Goal: Information Seeking & Learning: Check status

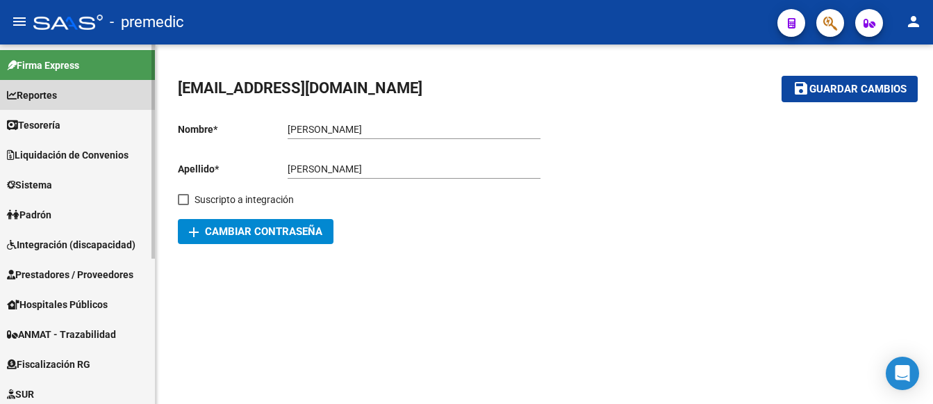
click at [43, 97] on span "Reportes" at bounding box center [32, 95] width 50 height 15
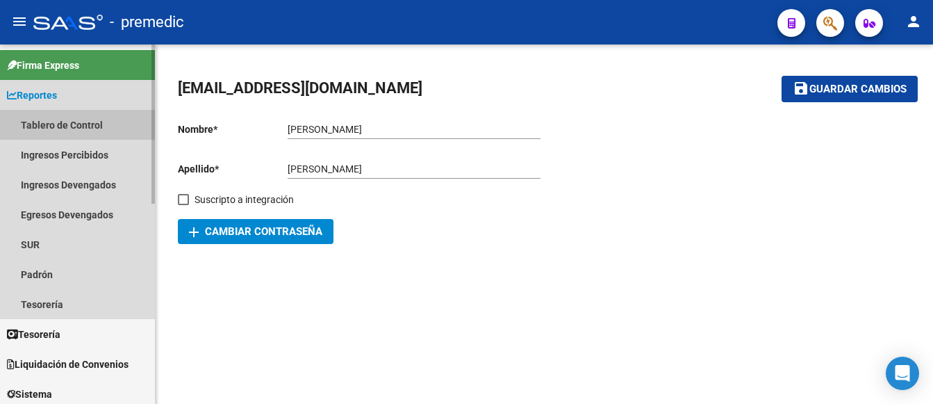
click at [58, 126] on link "Tablero de Control" at bounding box center [77, 125] width 155 height 30
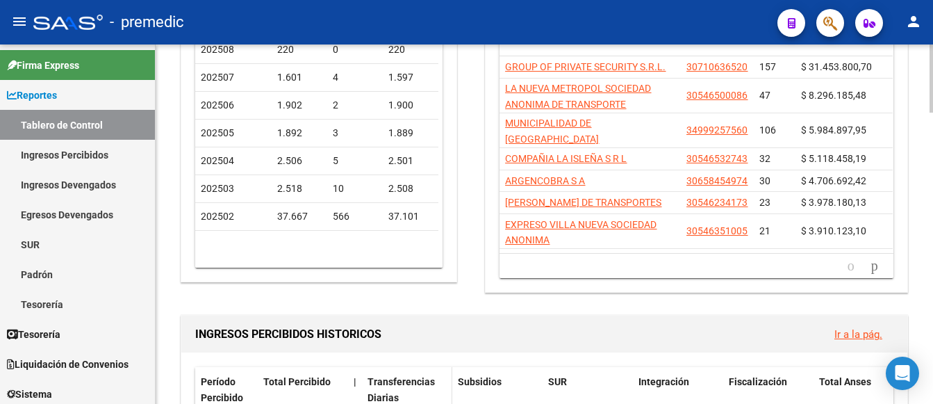
scroll to position [347, 0]
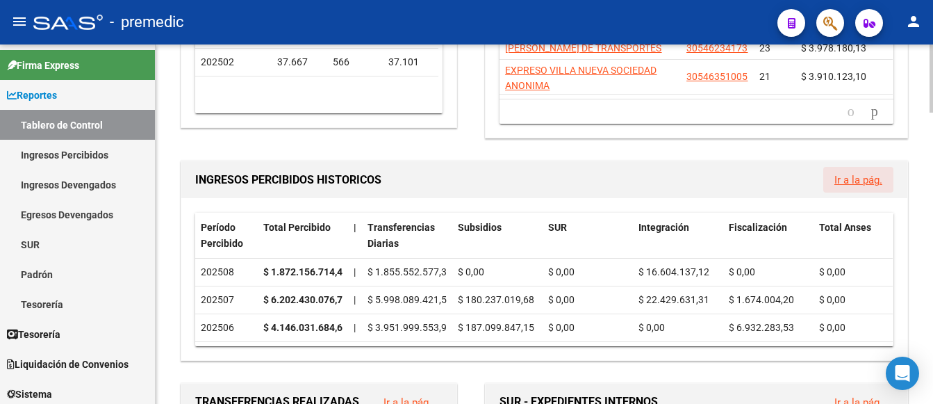
click at [860, 183] on link "Ir a la pág." at bounding box center [859, 180] width 48 height 13
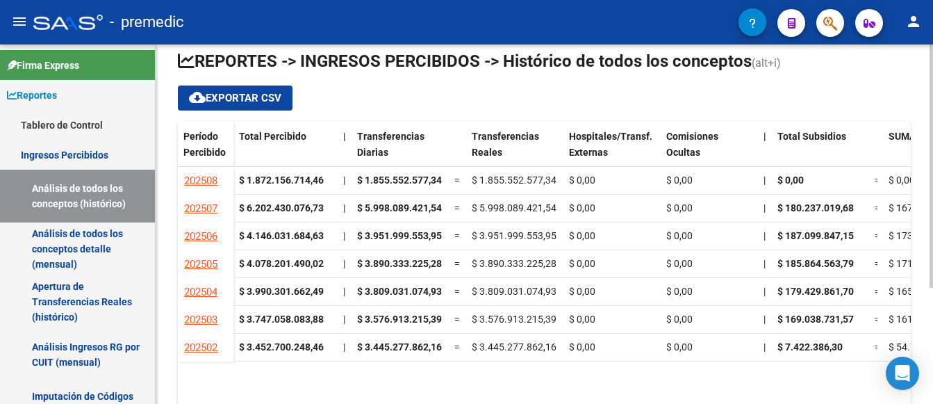
scroll to position [171, 0]
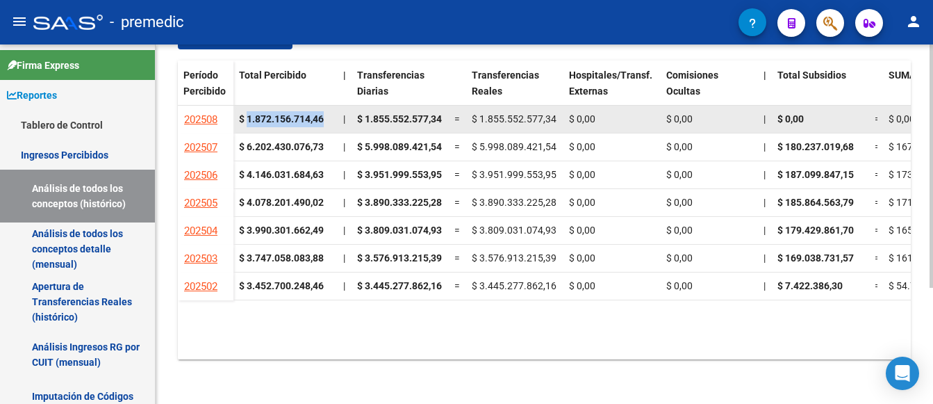
drag, startPoint x: 249, startPoint y: 120, endPoint x: 327, endPoint y: 129, distance: 78.3
click at [327, 129] on datatable-body-cell "$ 1.872.156.714,46" at bounding box center [285, 119] width 104 height 27
copy strong "1.872.156.714,46"
drag, startPoint x: 366, startPoint y: 119, endPoint x: 445, endPoint y: 117, distance: 79.9
click at [445, 117] on datatable-body-cell "$ 1.855.552.577,34" at bounding box center [400, 119] width 97 height 27
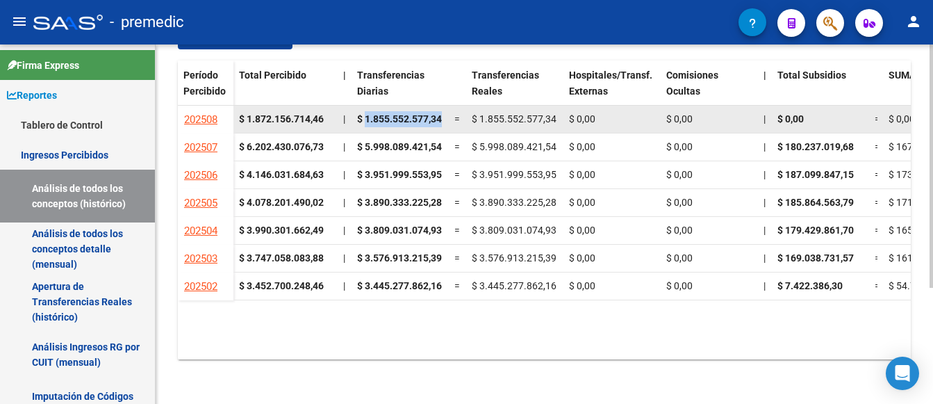
copy span "1.855.552.577,34"
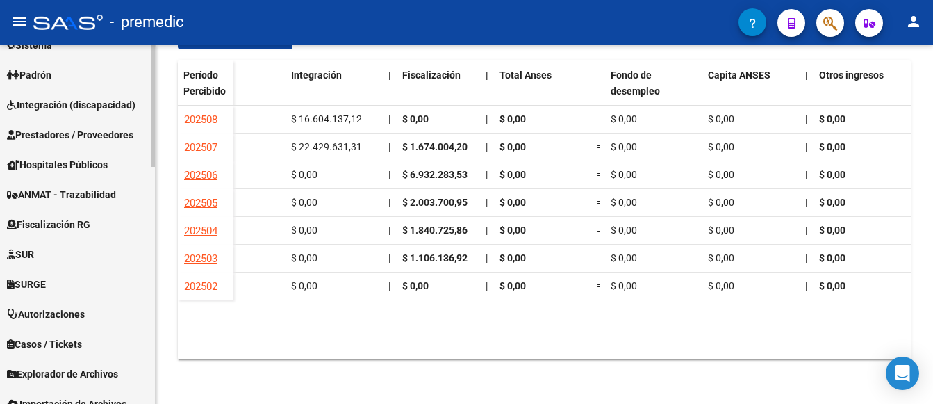
scroll to position [555, 0]
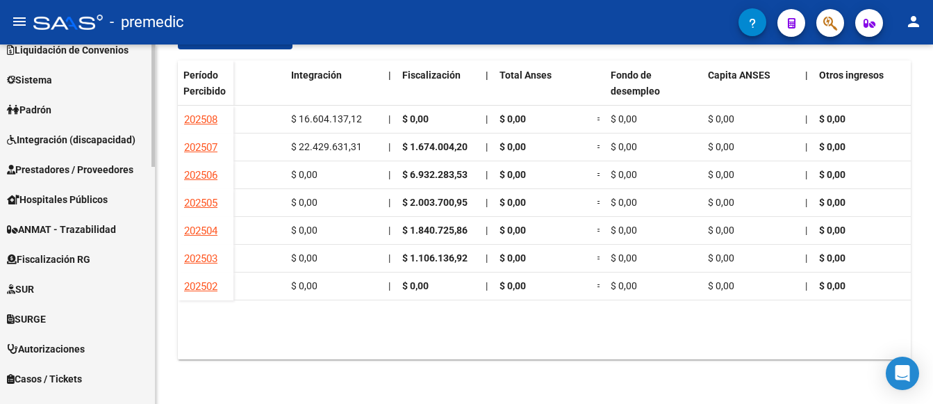
click at [34, 287] on span "SUR" at bounding box center [20, 288] width 27 height 15
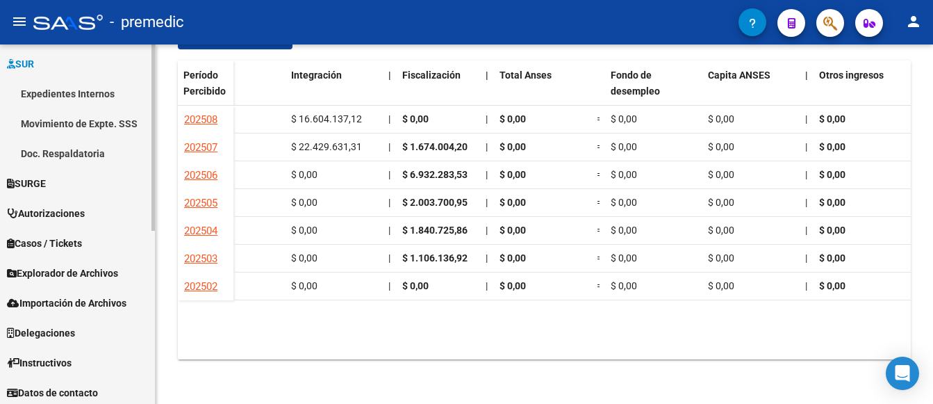
scroll to position [334, 0]
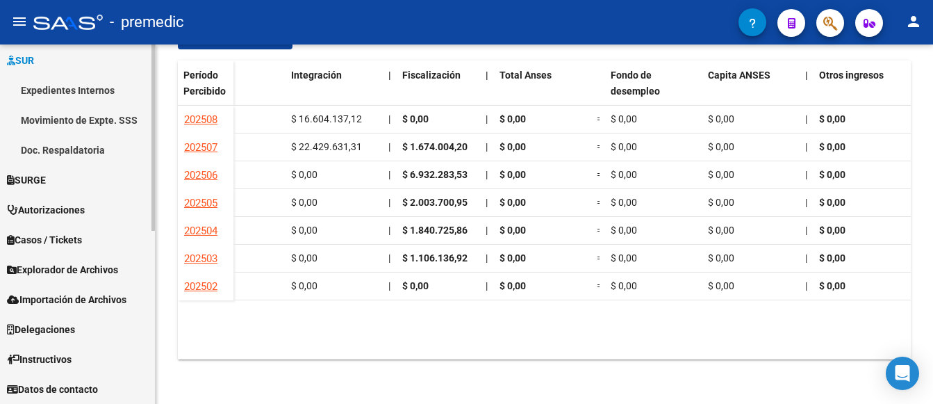
click at [65, 265] on span "Explorador de Archivos" at bounding box center [62, 269] width 111 height 15
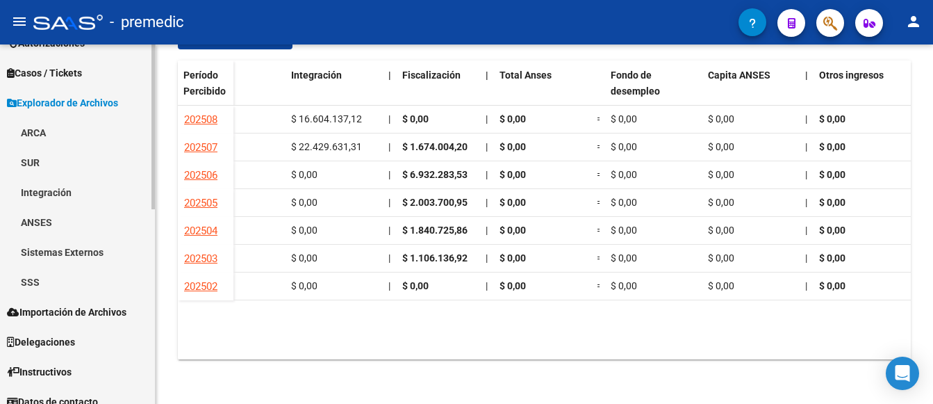
scroll to position [423, 0]
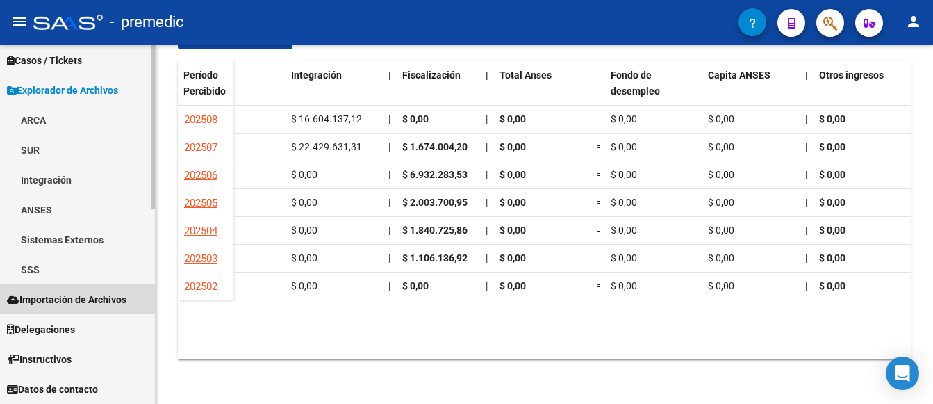
click at [59, 298] on span "Importación de Archivos" at bounding box center [67, 299] width 120 height 15
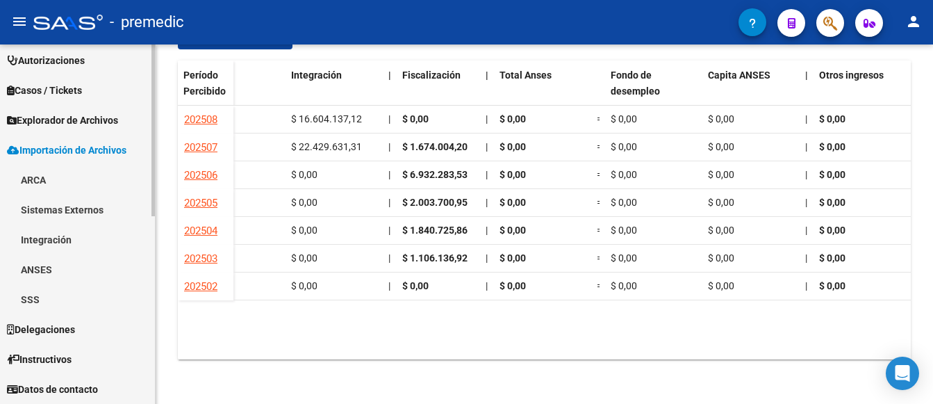
scroll to position [393, 0]
click at [35, 180] on link "ARCA" at bounding box center [77, 180] width 155 height 30
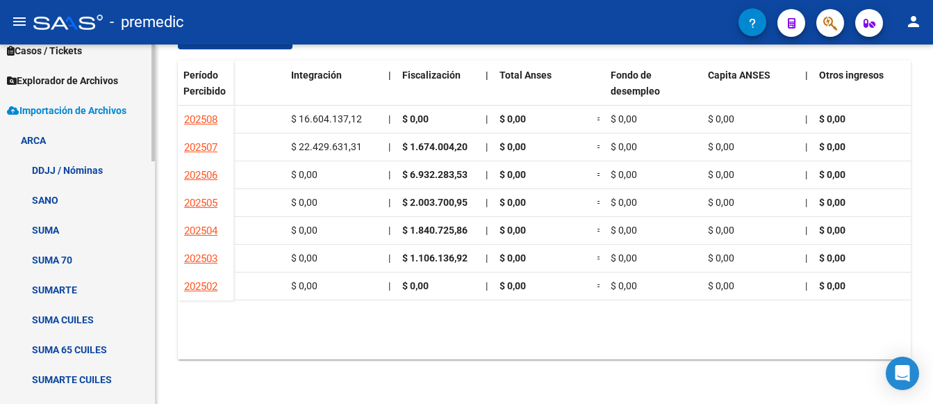
scroll to position [532, 0]
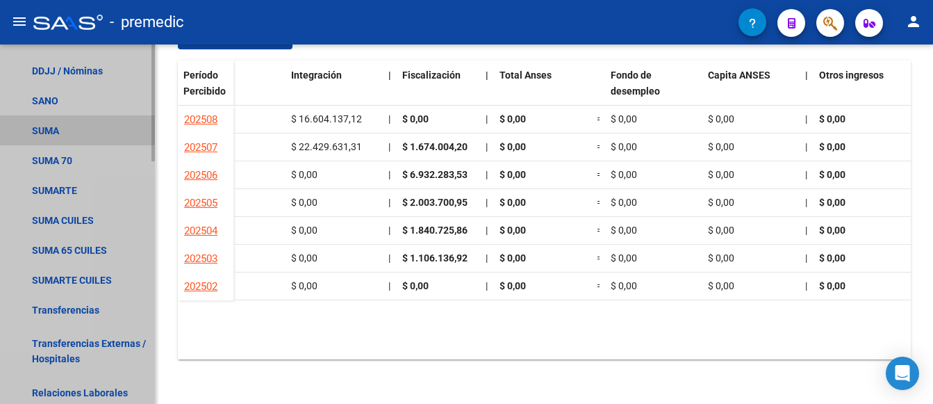
click at [43, 126] on link "SUMA" at bounding box center [77, 130] width 155 height 30
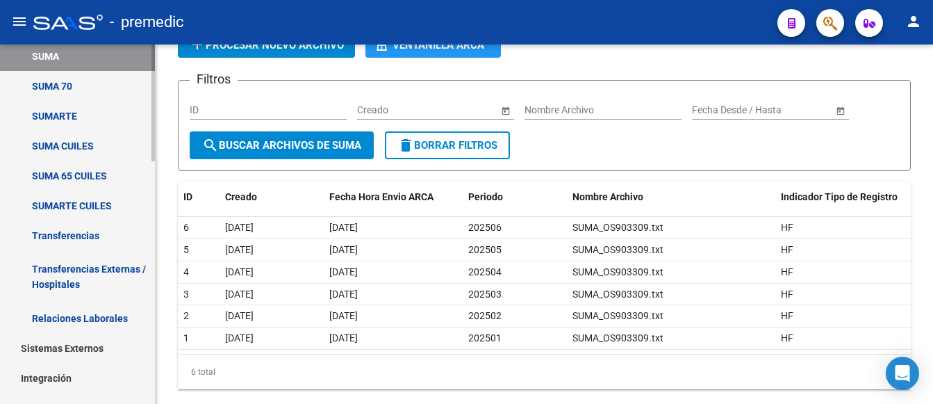
scroll to position [671, 0]
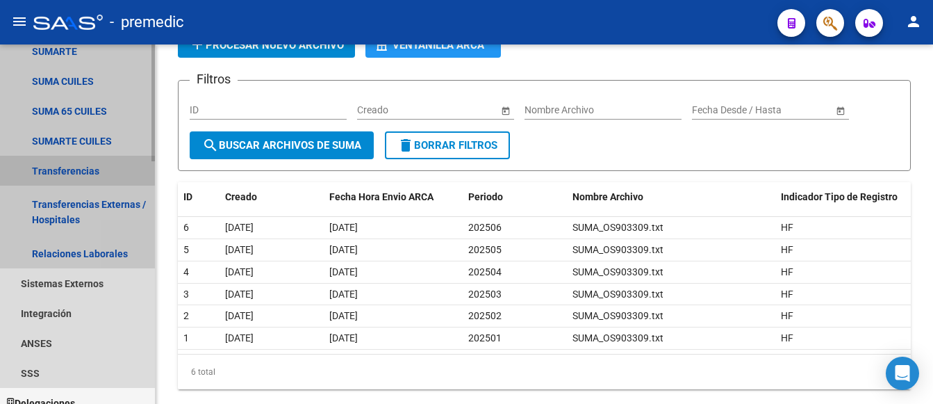
click at [46, 164] on link "Transferencias" at bounding box center [77, 171] width 155 height 30
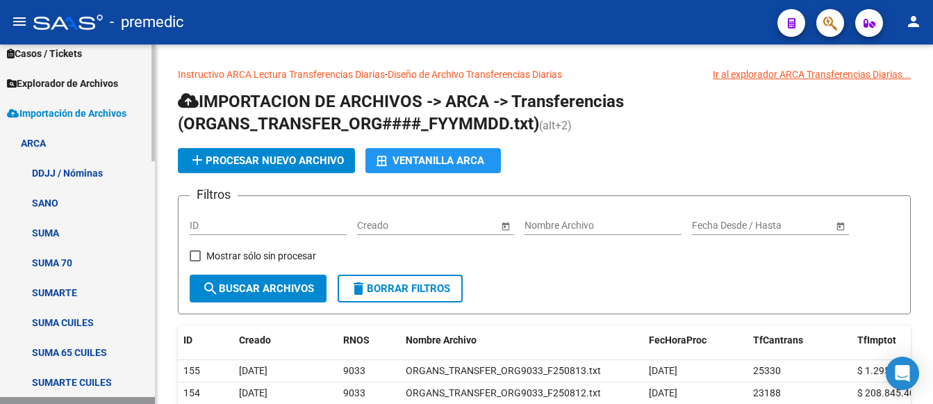
scroll to position [393, 0]
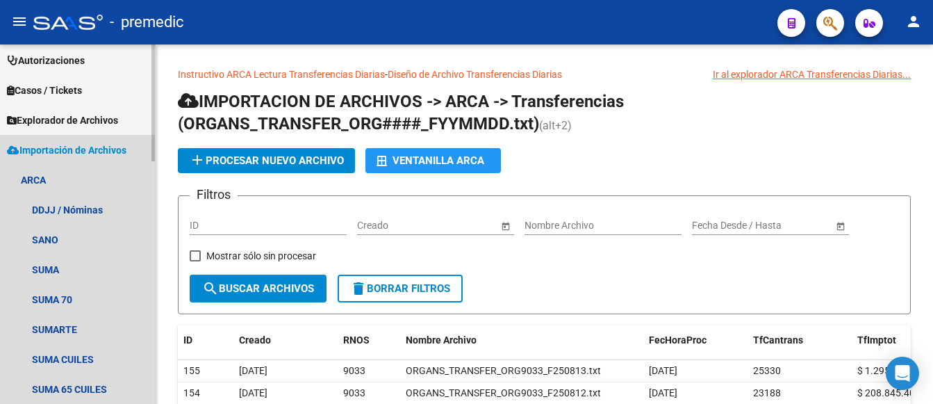
click at [56, 146] on span "Importación de Archivos" at bounding box center [67, 149] width 120 height 15
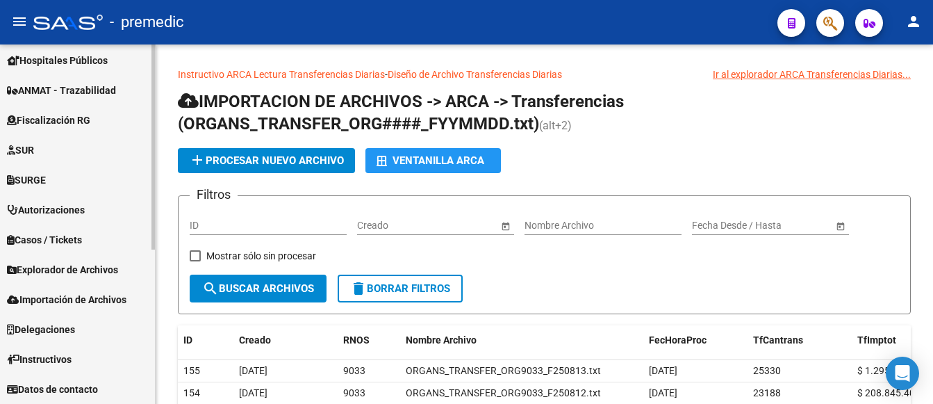
scroll to position [244, 0]
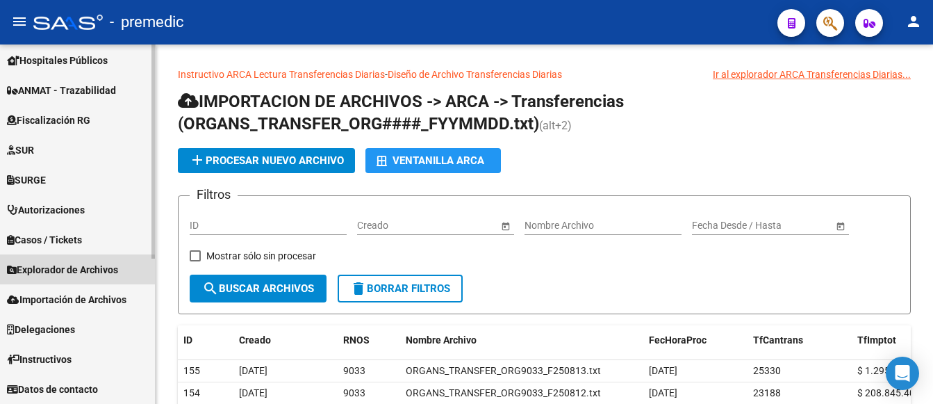
click at [63, 271] on span "Explorador de Archivos" at bounding box center [62, 269] width 111 height 15
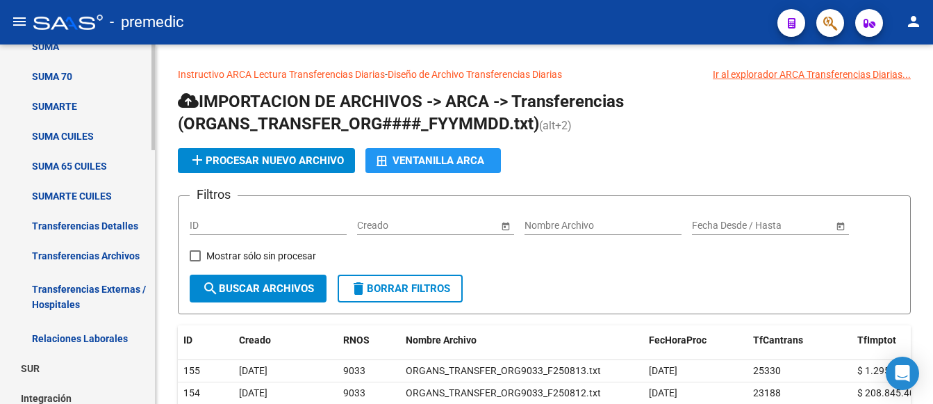
scroll to position [661, 0]
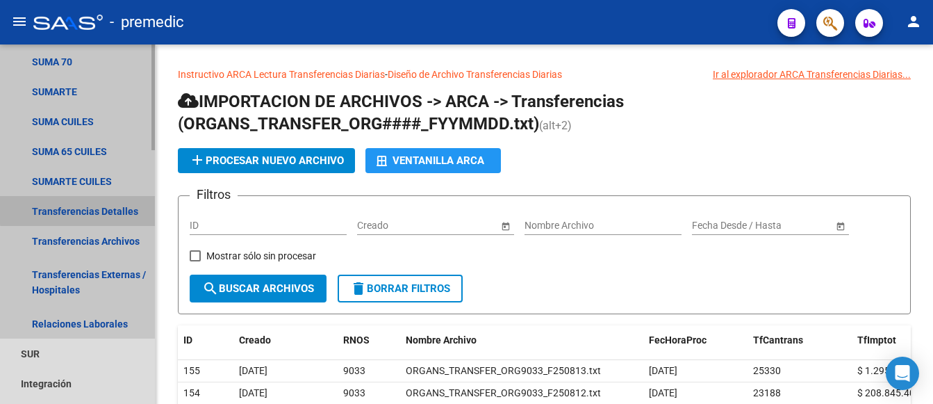
click at [85, 209] on link "Transferencias Detalles" at bounding box center [77, 211] width 155 height 30
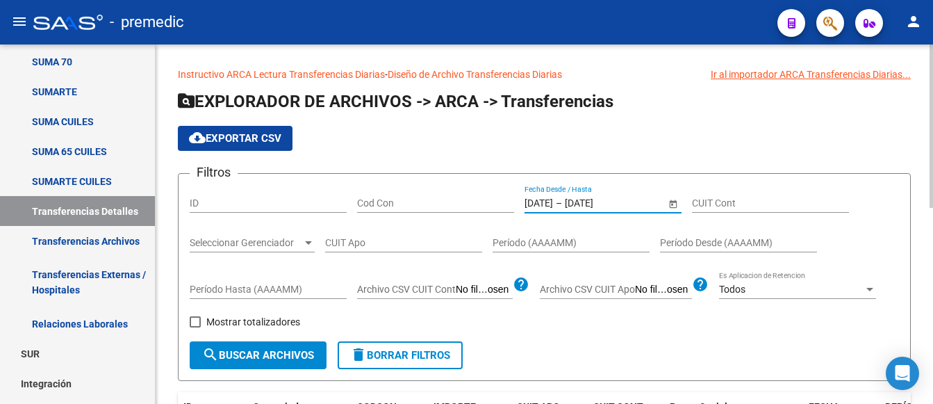
click at [536, 199] on input "[DATE]" at bounding box center [539, 203] width 28 height 12
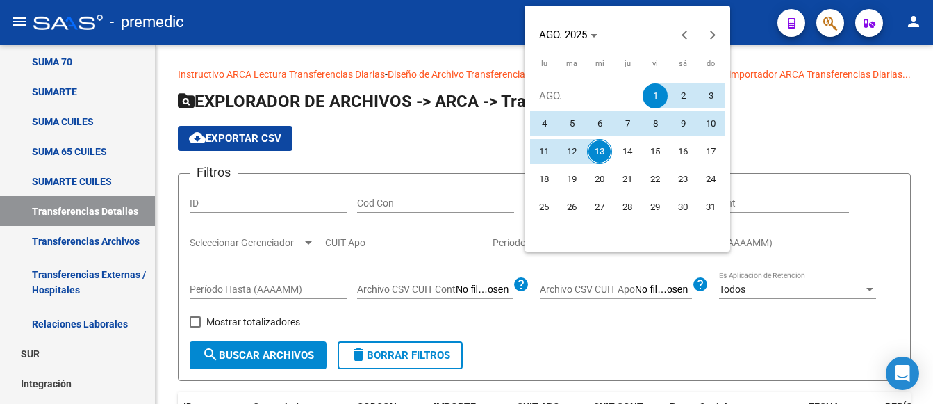
click at [575, 142] on span "12" at bounding box center [571, 151] width 25 height 25
type input "[DATE]"
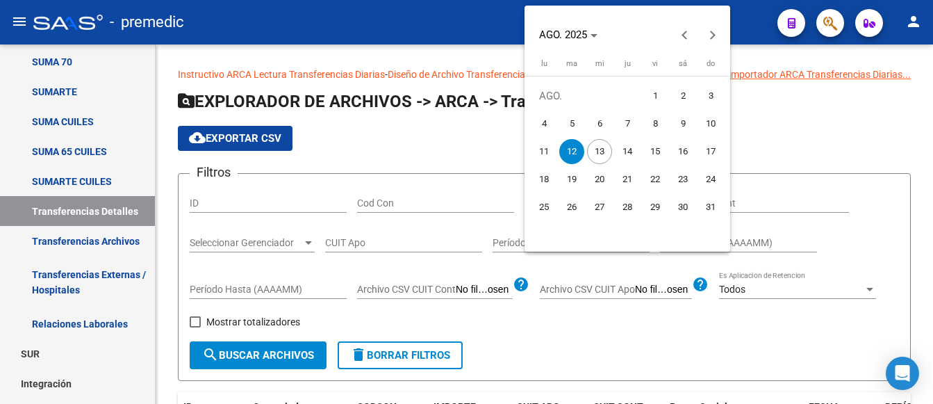
click at [576, 149] on span "12" at bounding box center [571, 151] width 25 height 25
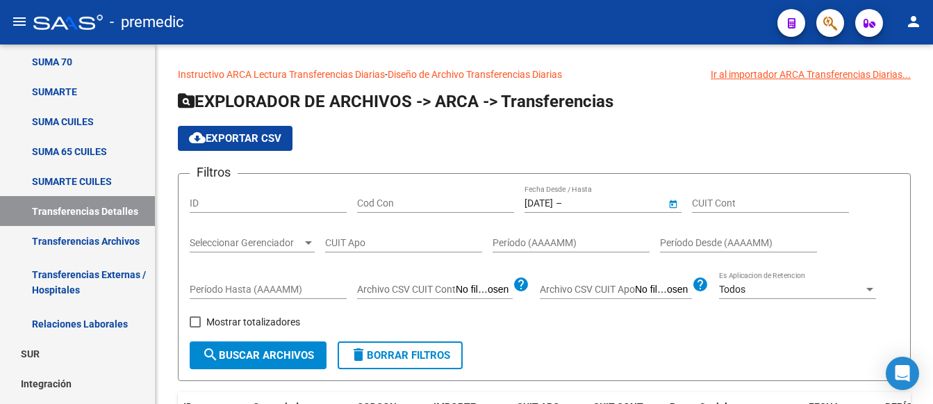
type input "[DATE]"
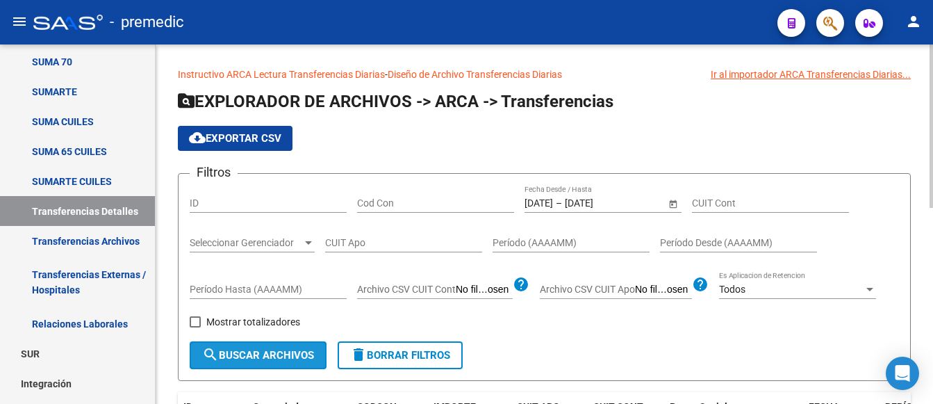
click at [285, 352] on span "search Buscar Archivos" at bounding box center [258, 355] width 112 height 13
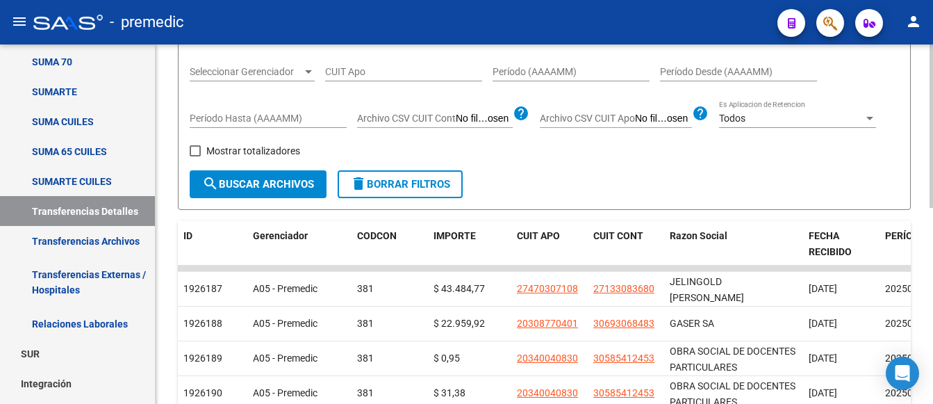
scroll to position [278, 0]
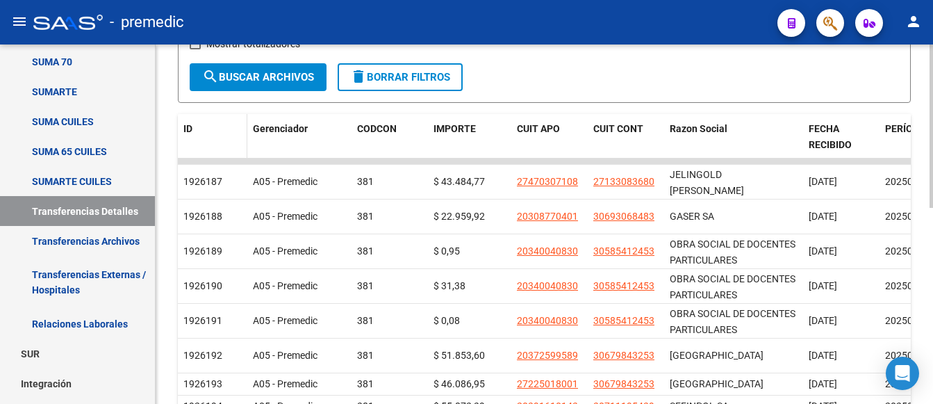
click at [187, 131] on span "ID" at bounding box center [187, 128] width 9 height 11
click at [193, 126] on span at bounding box center [193, 130] width 3 height 8
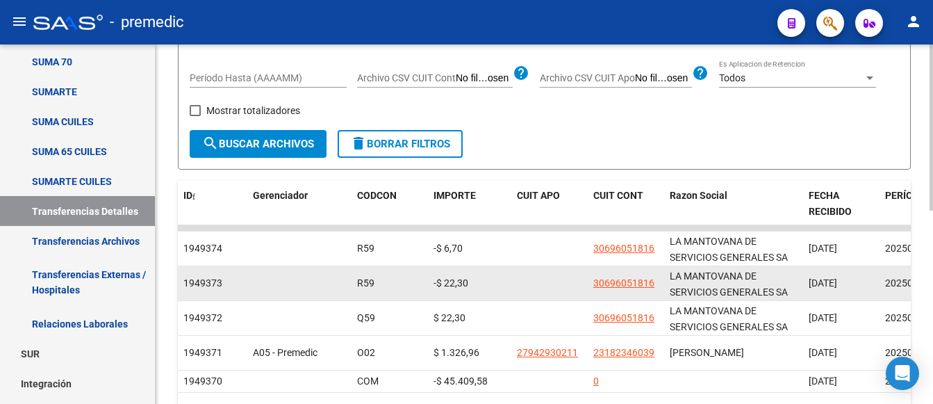
scroll to position [69, 0]
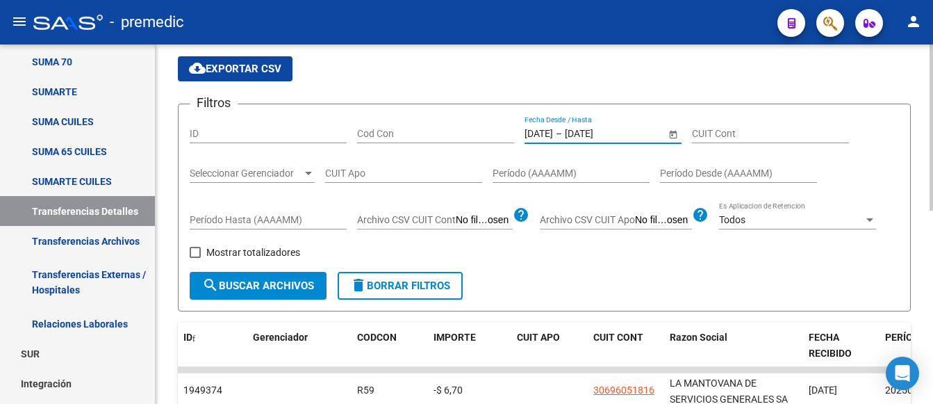
click at [543, 131] on input "[DATE]" at bounding box center [539, 134] width 28 height 12
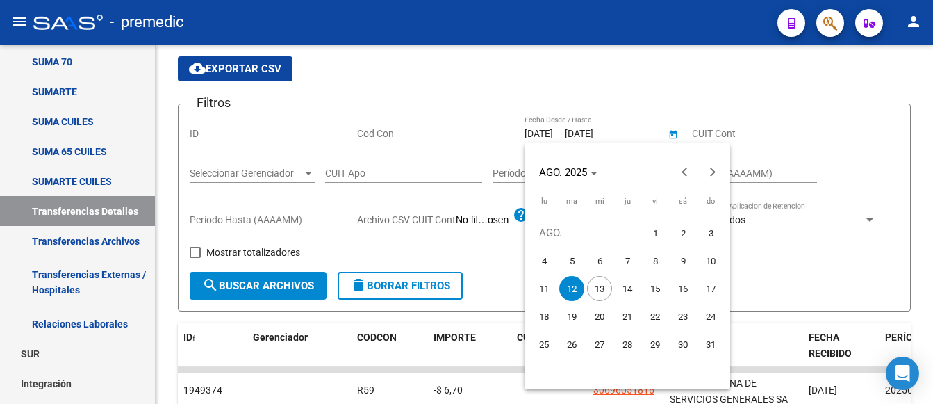
click at [598, 290] on span "13" at bounding box center [599, 288] width 25 height 25
type input "[DATE]"
click at [599, 288] on span "13" at bounding box center [599, 288] width 25 height 25
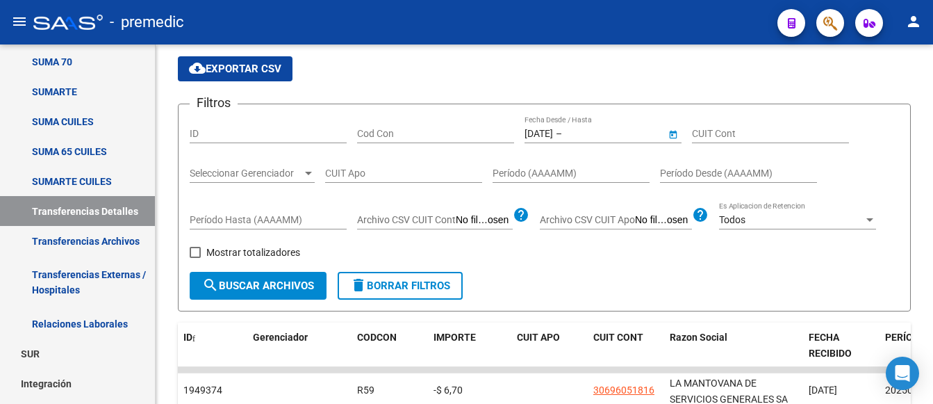
type input "[DATE]"
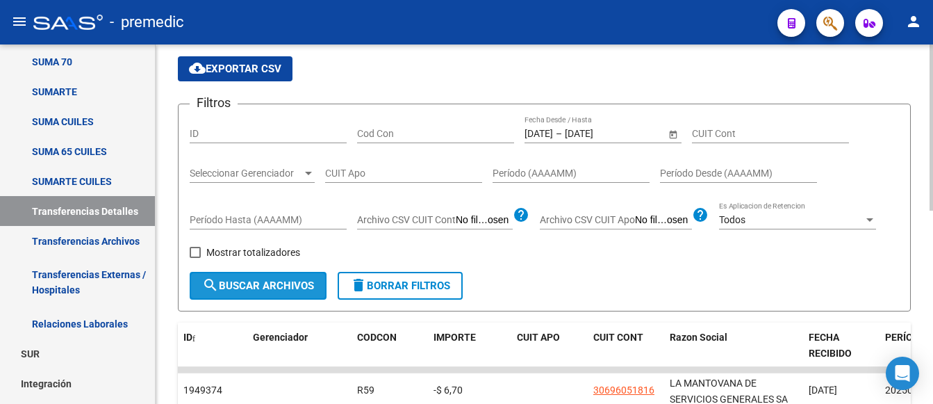
click at [269, 281] on span "search Buscar Archivos" at bounding box center [258, 285] width 112 height 13
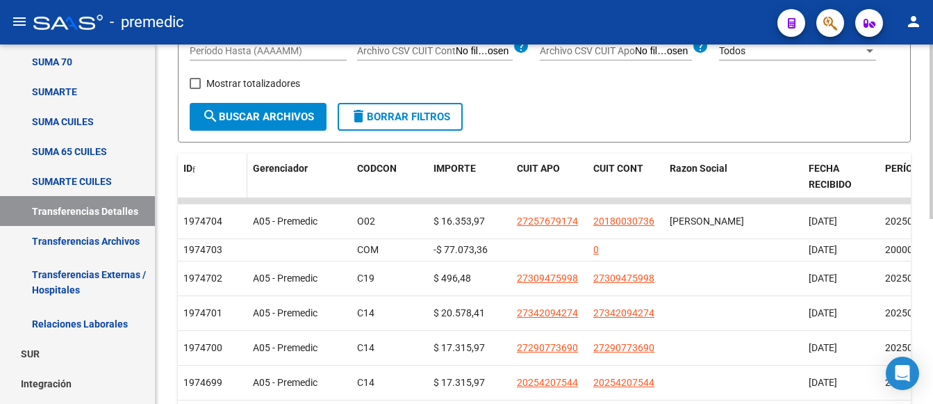
scroll to position [208, 0]
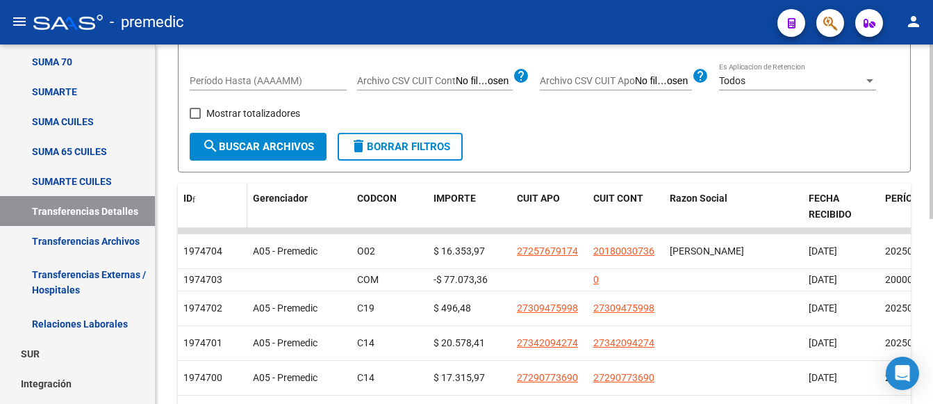
click at [187, 197] on span "ID" at bounding box center [187, 197] width 9 height 11
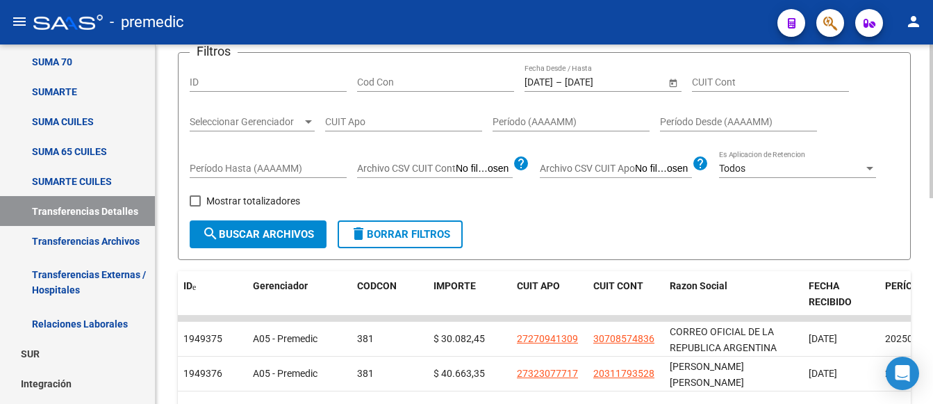
scroll to position [0, 0]
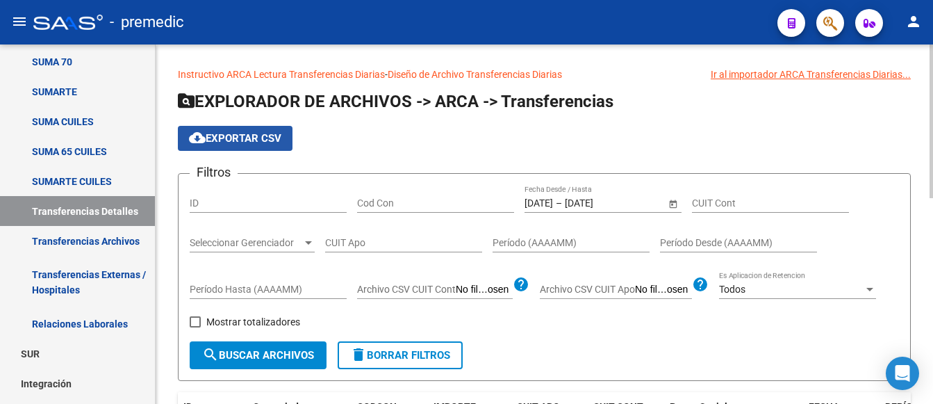
click at [236, 142] on span "cloud_download Exportar CSV" at bounding box center [235, 138] width 92 height 13
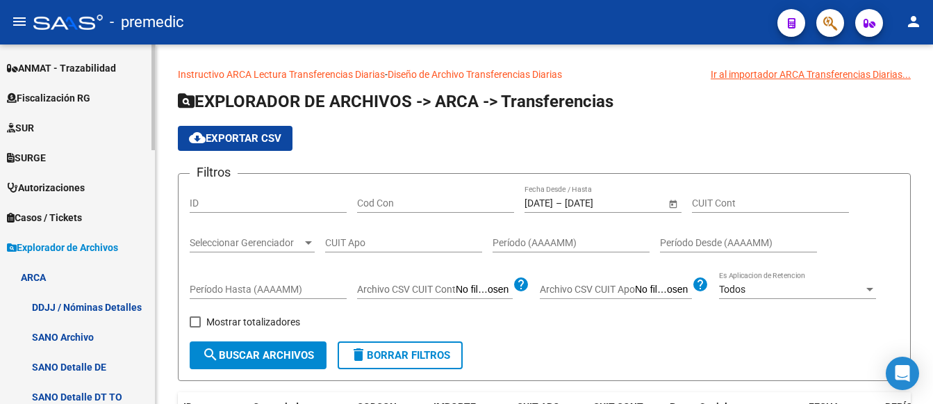
scroll to position [244, 0]
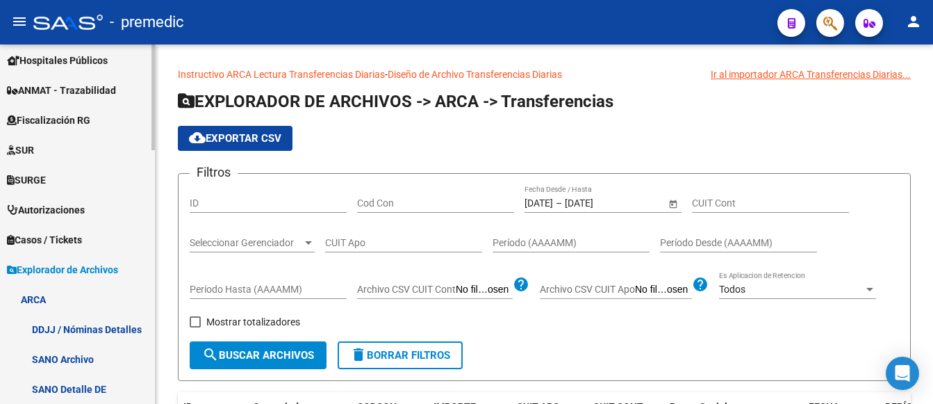
click at [35, 268] on span "Explorador de Archivos" at bounding box center [62, 269] width 111 height 15
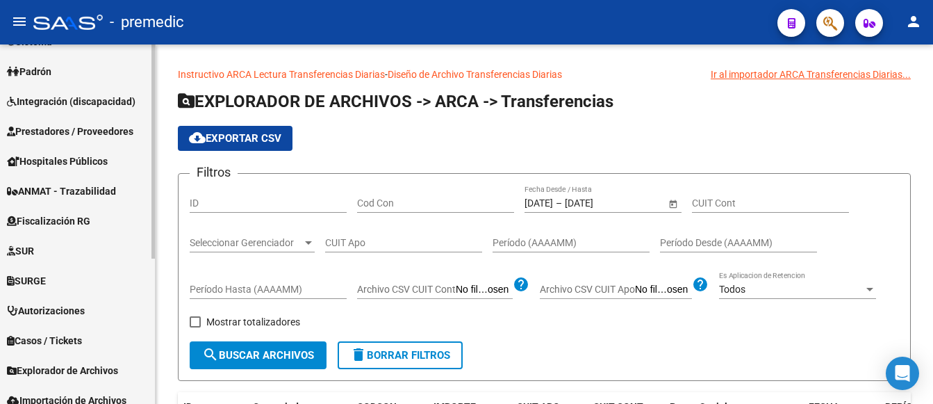
scroll to position [0, 0]
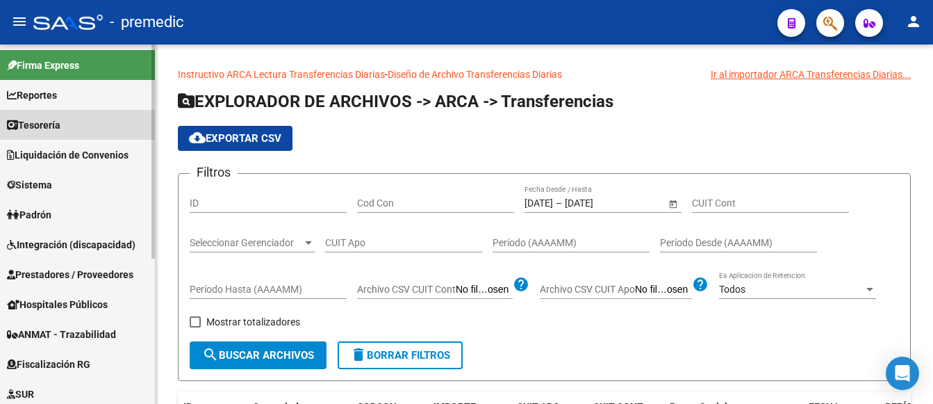
click at [42, 127] on span "Tesorería" at bounding box center [34, 124] width 54 height 15
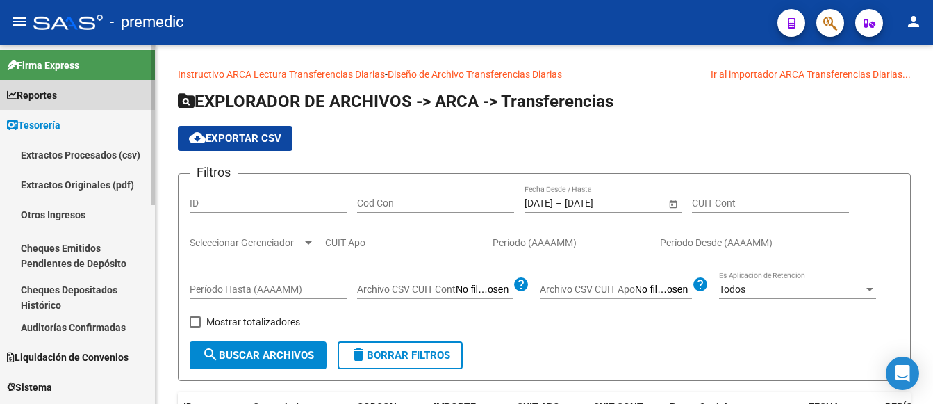
click at [54, 95] on span "Reportes" at bounding box center [32, 95] width 50 height 15
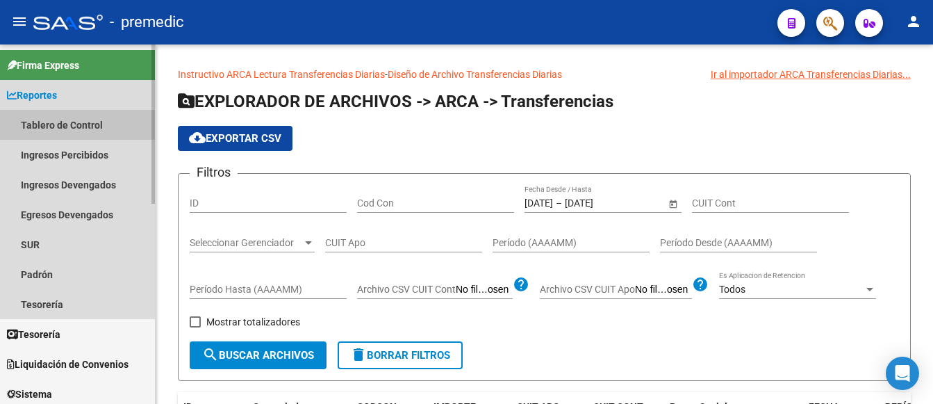
click at [54, 127] on link "Tablero de Control" at bounding box center [77, 125] width 155 height 30
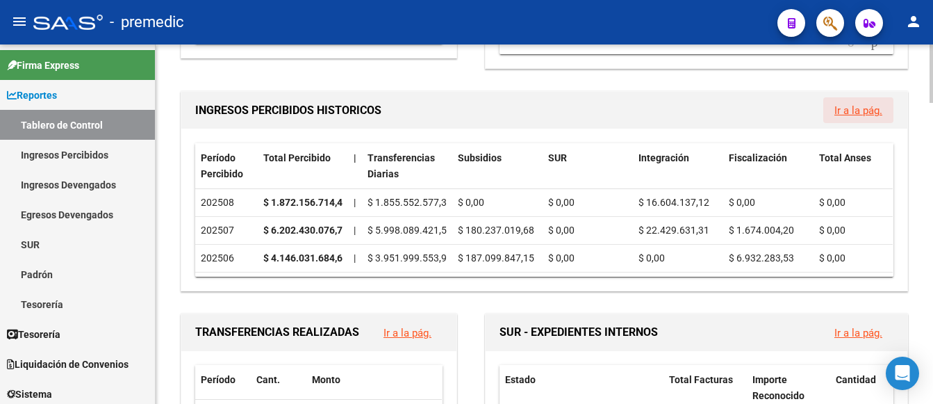
click at [860, 112] on link "Ir a la pág." at bounding box center [859, 110] width 48 height 13
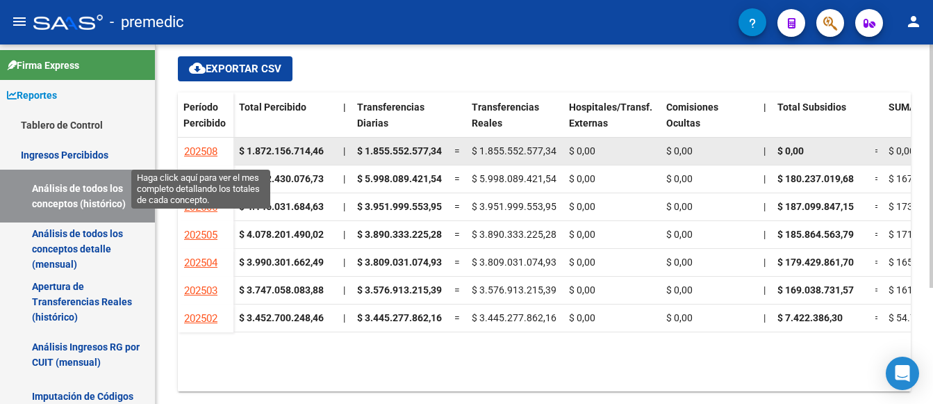
click at [192, 146] on span "202508" at bounding box center [200, 151] width 33 height 13
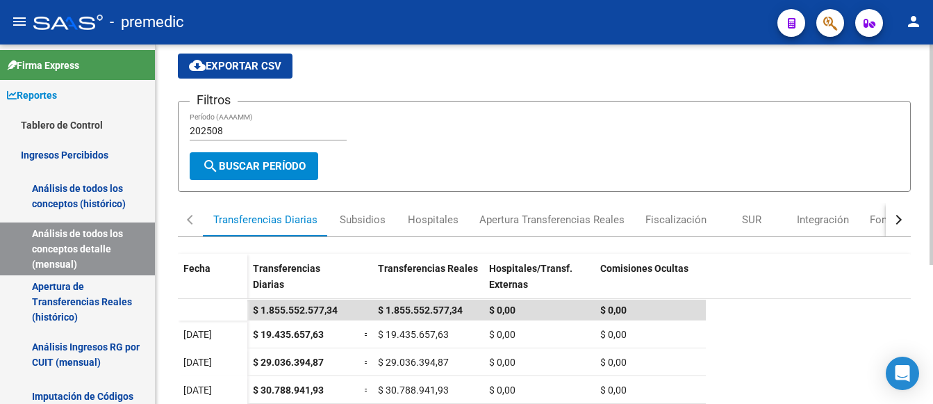
scroll to position [69, 0]
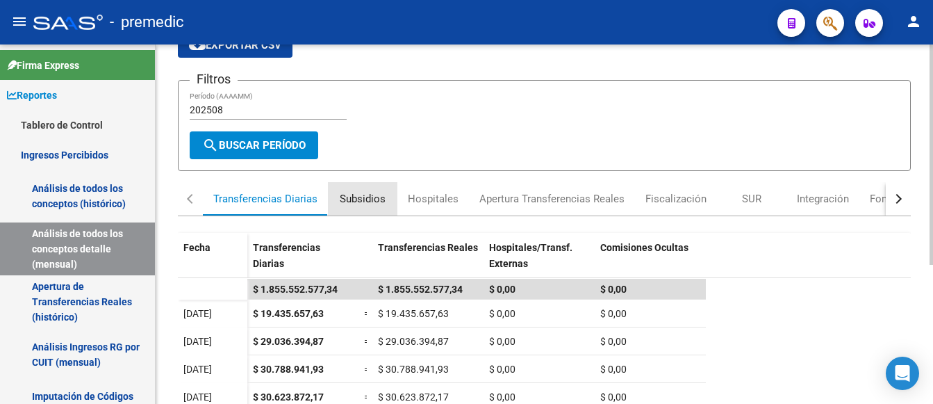
click at [370, 198] on div "Subsidios" at bounding box center [363, 198] width 46 height 15
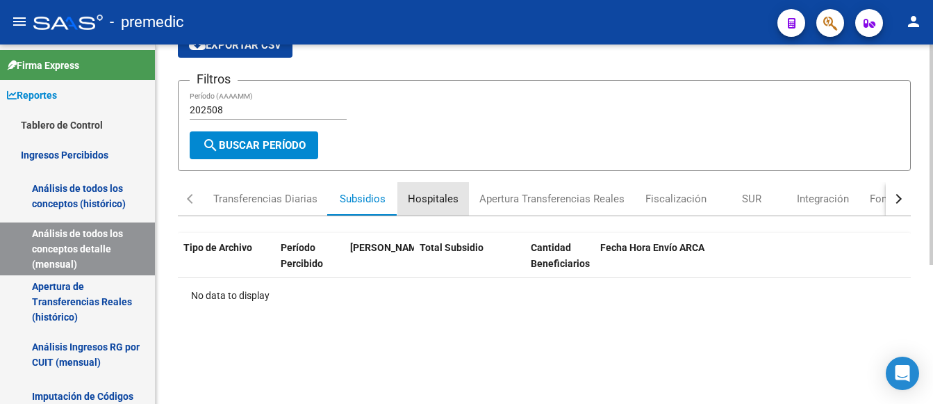
click at [437, 199] on div "Hospitales" at bounding box center [433, 198] width 51 height 15
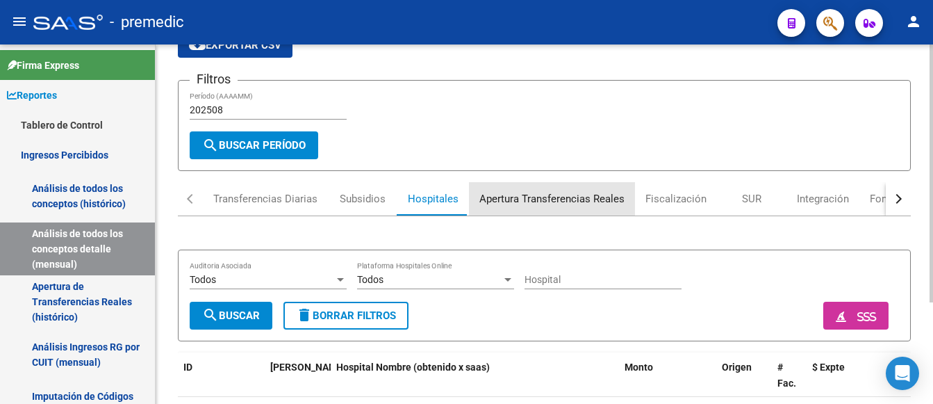
click at [589, 197] on div "Apertura Transferencias Reales" at bounding box center [551, 198] width 145 height 15
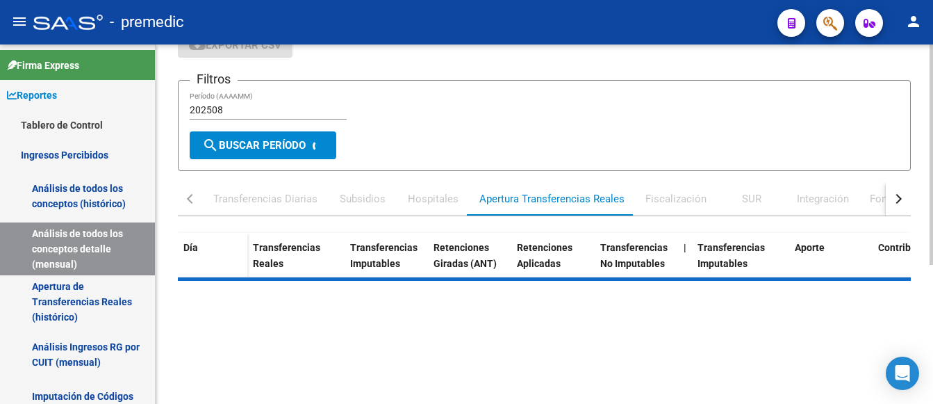
scroll to position [0, 0]
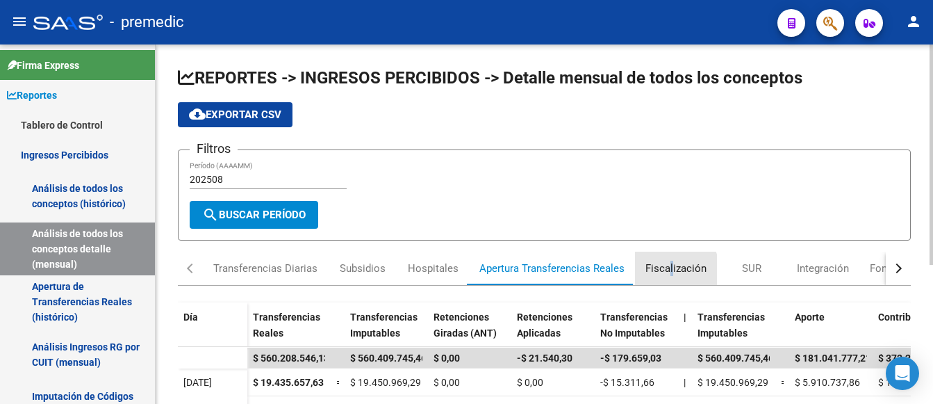
click at [670, 270] on div "Fiscalización" at bounding box center [676, 268] width 61 height 15
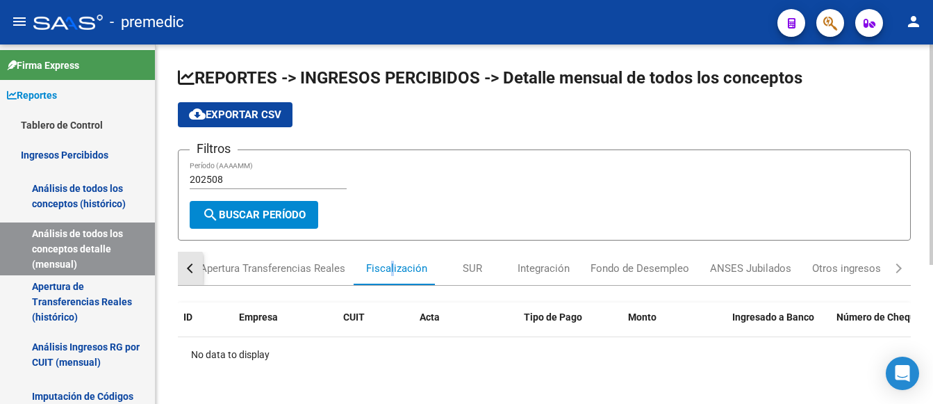
click at [184, 272] on button "button" at bounding box center [190, 268] width 25 height 33
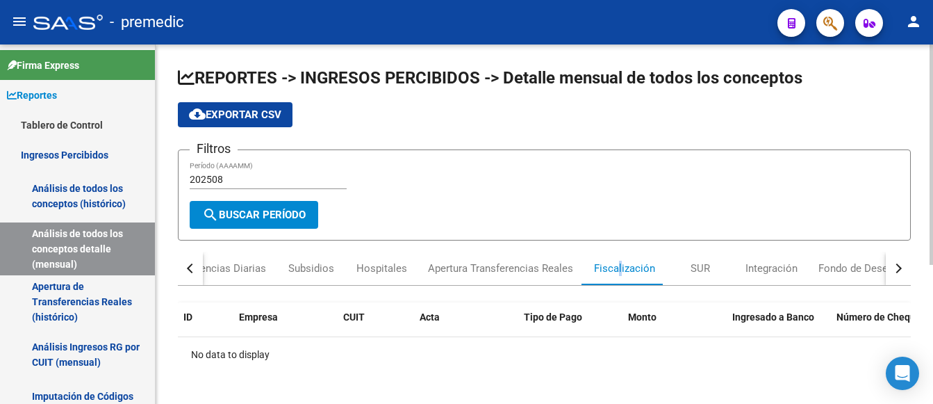
click at [185, 272] on button "button" at bounding box center [190, 268] width 25 height 33
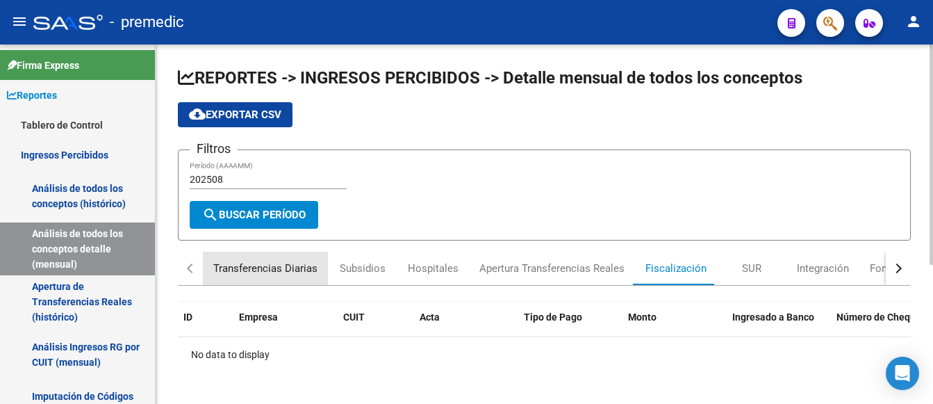
click at [277, 265] on div "Transferencias Diarias" at bounding box center [265, 268] width 104 height 15
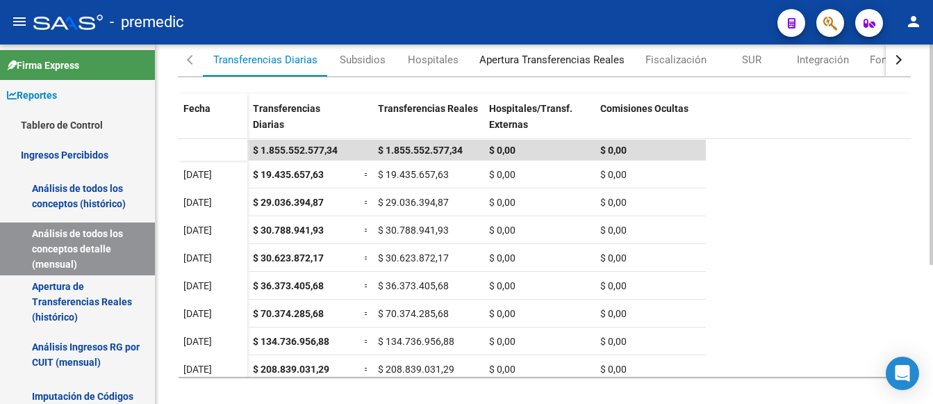
click at [519, 60] on div "Apertura Transferencias Reales" at bounding box center [551, 59] width 145 height 15
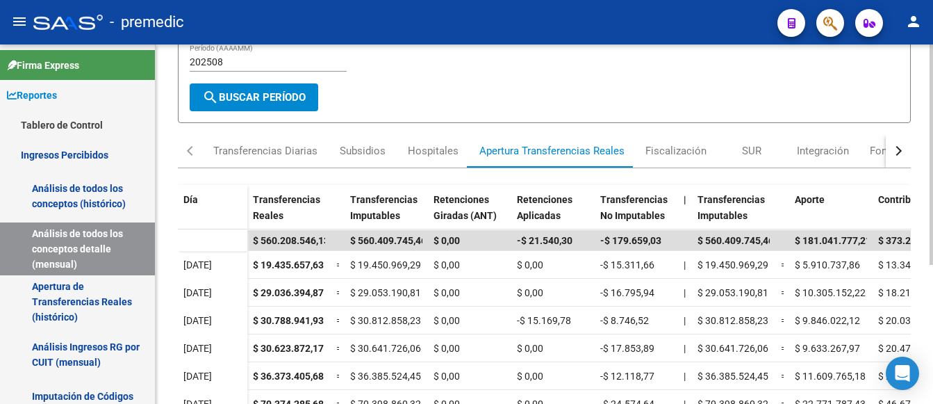
scroll to position [139, 0]
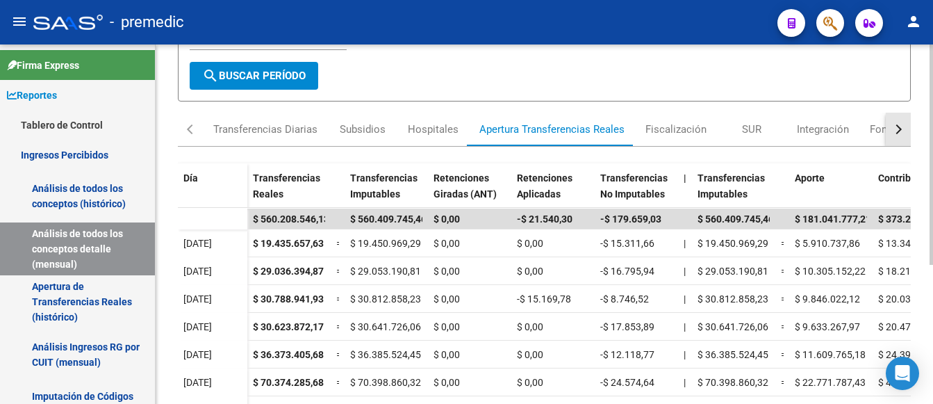
click at [907, 124] on button "button" at bounding box center [898, 129] width 25 height 33
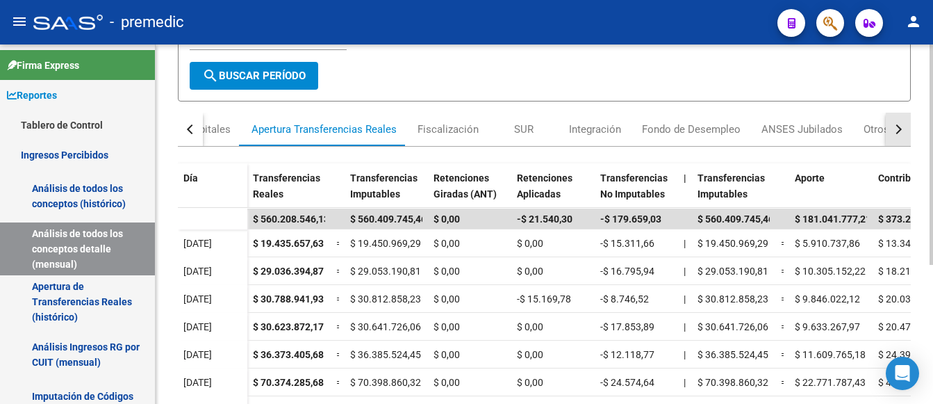
click at [907, 124] on button "button" at bounding box center [898, 129] width 25 height 33
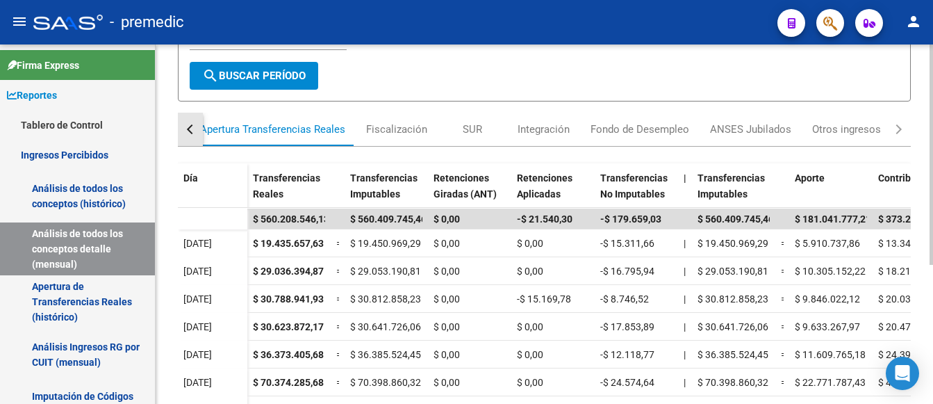
click at [185, 128] on button "button" at bounding box center [190, 129] width 25 height 33
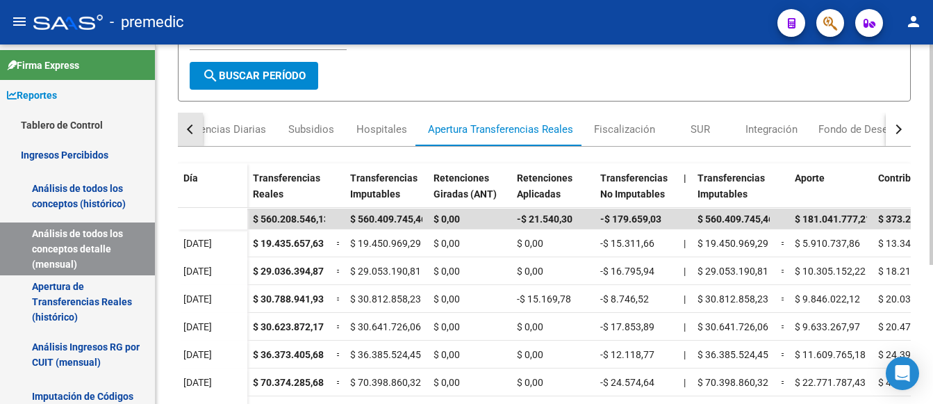
click at [185, 128] on button "button" at bounding box center [190, 129] width 25 height 33
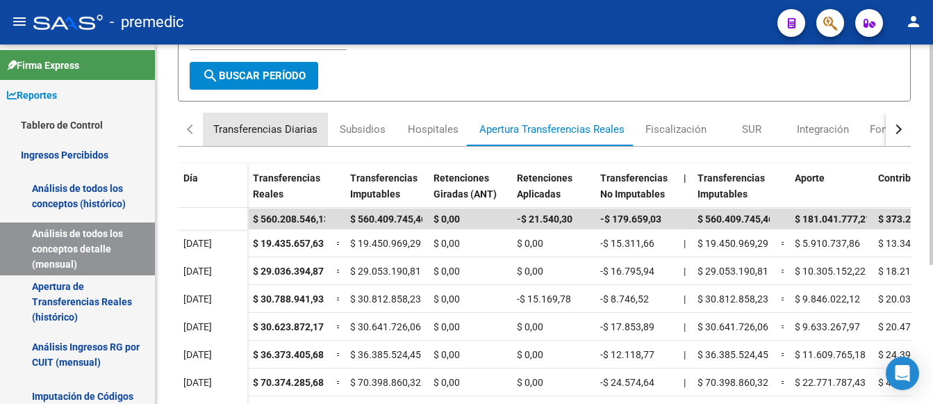
click at [272, 133] on div "Transferencias Diarias" at bounding box center [265, 129] width 104 height 15
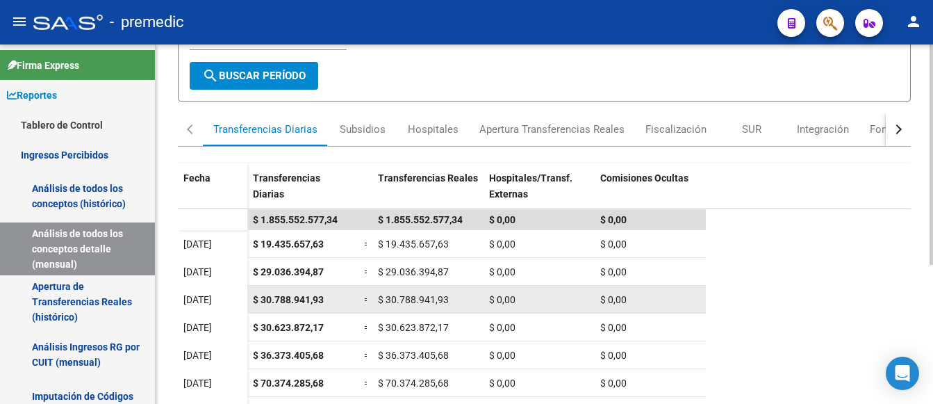
scroll to position [0, 0]
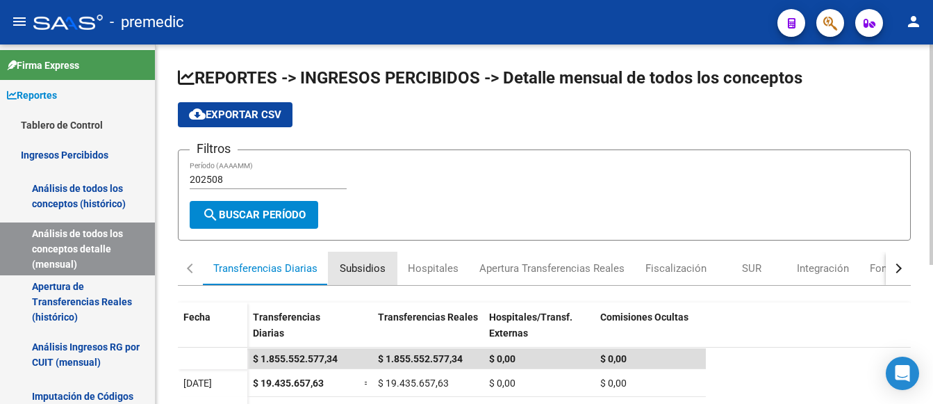
click at [368, 265] on div "Subsidios" at bounding box center [363, 268] width 46 height 15
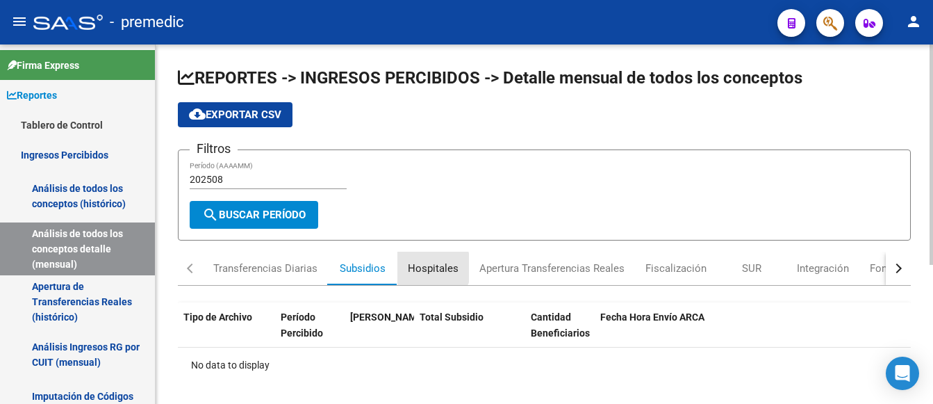
click at [431, 268] on div "Hospitales" at bounding box center [433, 268] width 51 height 15
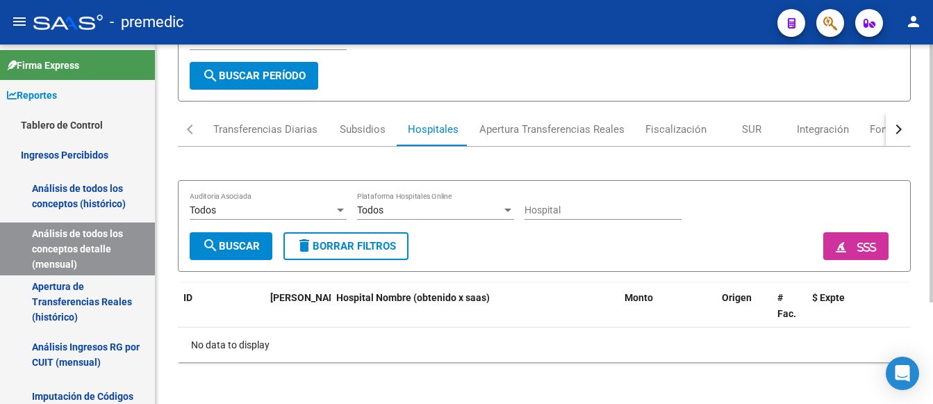
scroll to position [142, 0]
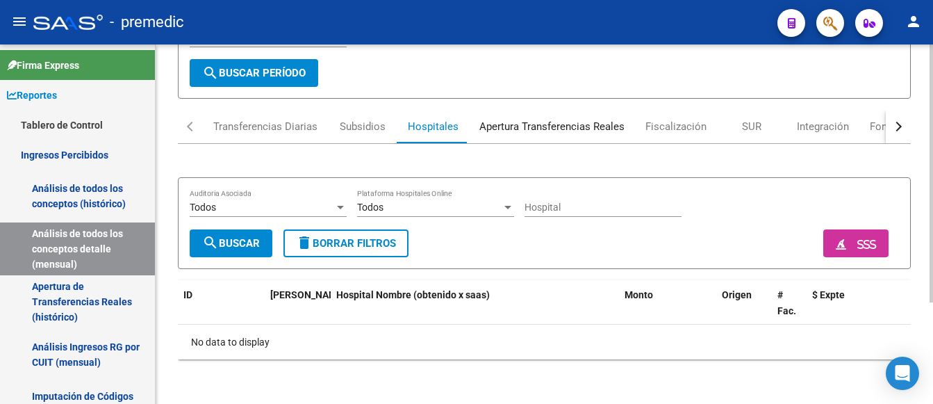
click at [525, 120] on div "Apertura Transferencias Reales" at bounding box center [551, 126] width 145 height 15
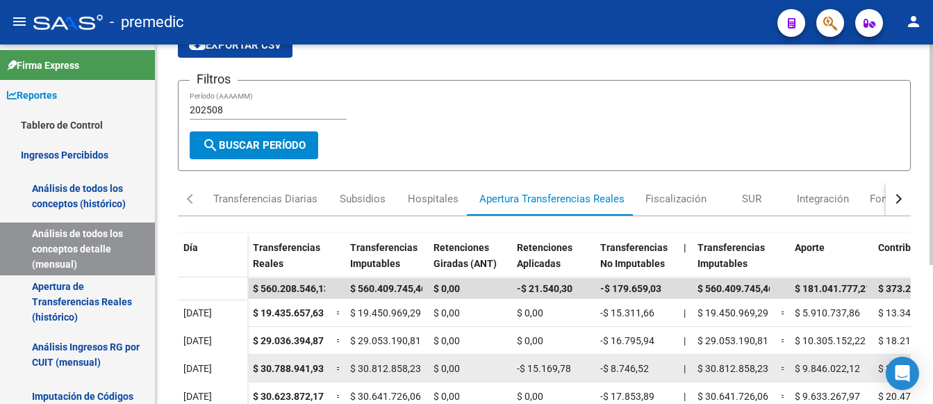
scroll to position [15, 0]
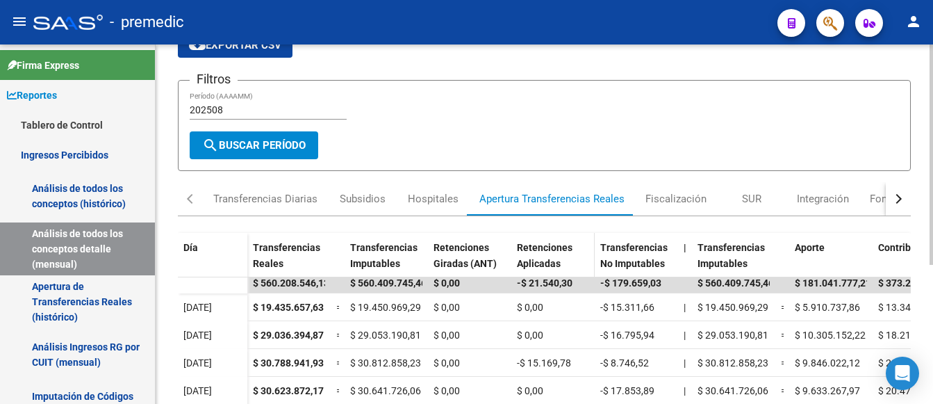
click at [544, 244] on span "Retenciones Aplicadas" at bounding box center [545, 255] width 56 height 27
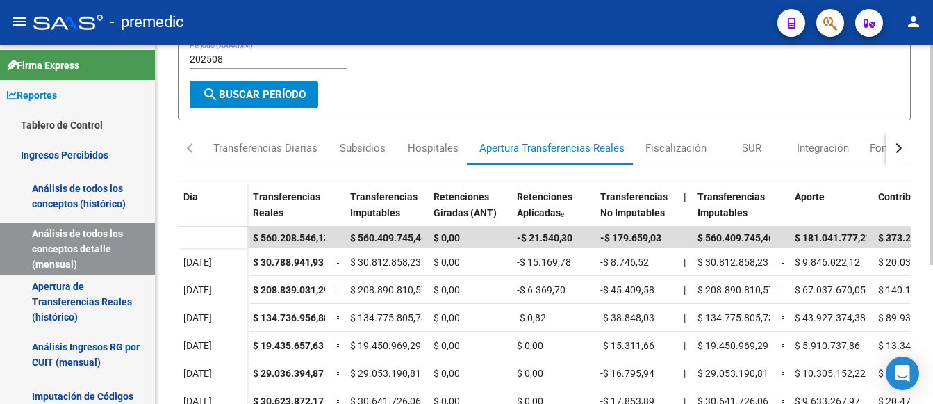
scroll to position [0, 0]
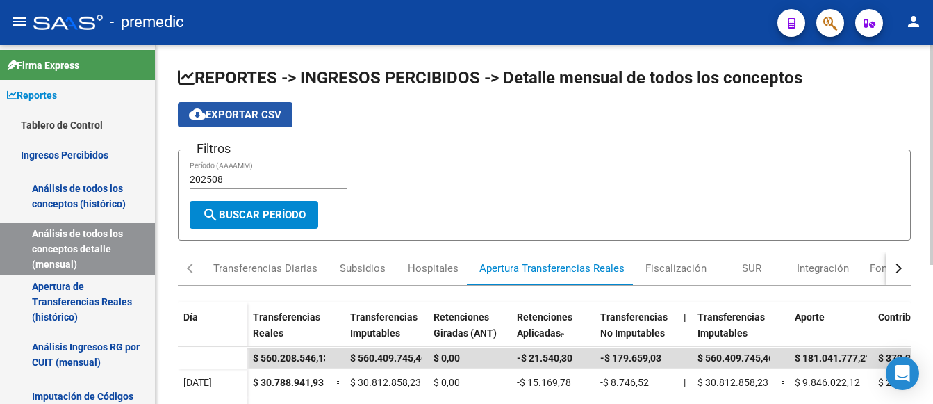
click at [237, 118] on span "cloud_download Exportar CSV" at bounding box center [235, 114] width 92 height 13
drag, startPoint x: 215, startPoint y: 181, endPoint x: 232, endPoint y: 184, distance: 16.9
click at [232, 184] on input "202508" at bounding box center [268, 180] width 157 height 12
click at [245, 218] on span "search Buscar Período" at bounding box center [254, 214] width 104 height 13
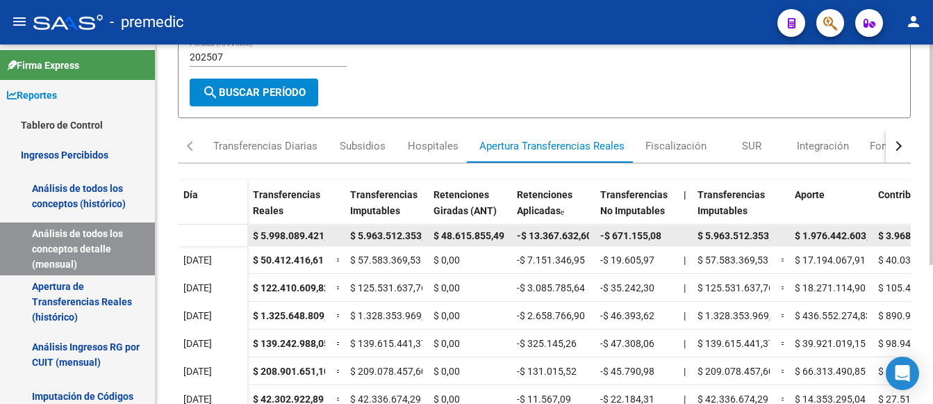
scroll to position [139, 0]
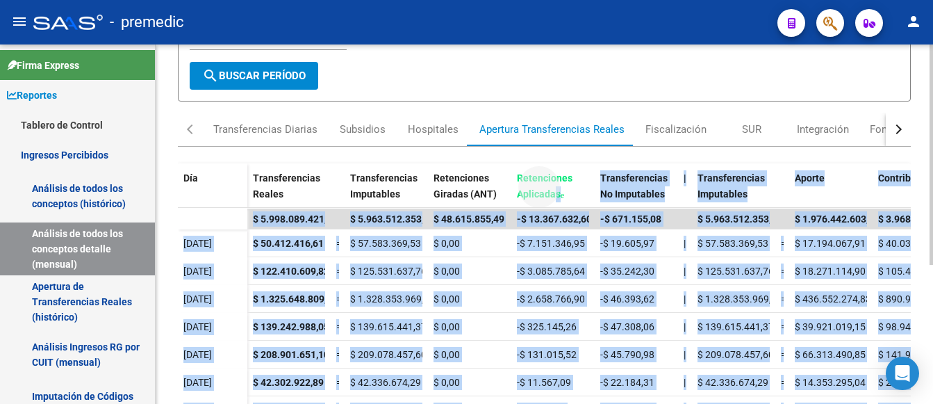
drag, startPoint x: 556, startPoint y: 206, endPoint x: 933, endPoint y: 190, distance: 377.0
click at [933, 190] on div "REPORTES -> INGRESOS PERCIBIDOS -> Detalle mensual de todos los conceptos cloud…" at bounding box center [546, 197] width 781 height 585
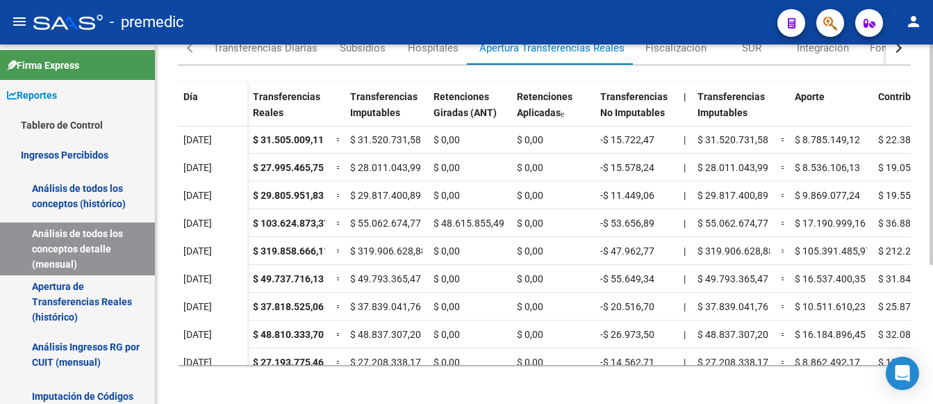
scroll to position [226, 0]
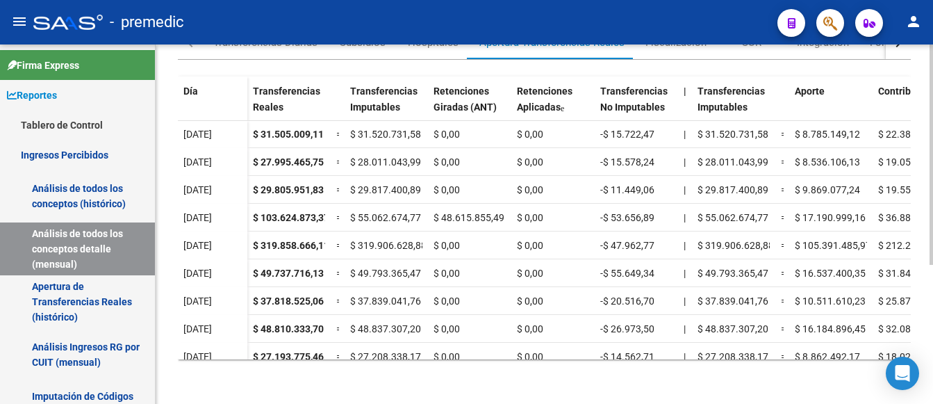
click at [933, 263] on div at bounding box center [931, 293] width 3 height 220
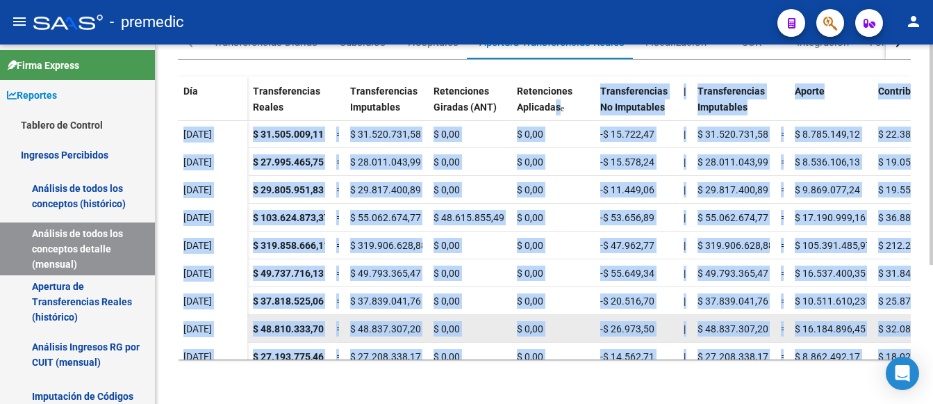
click at [856, 317] on datatable-body-cell "$ 16.184.896,45" at bounding box center [830, 328] width 83 height 27
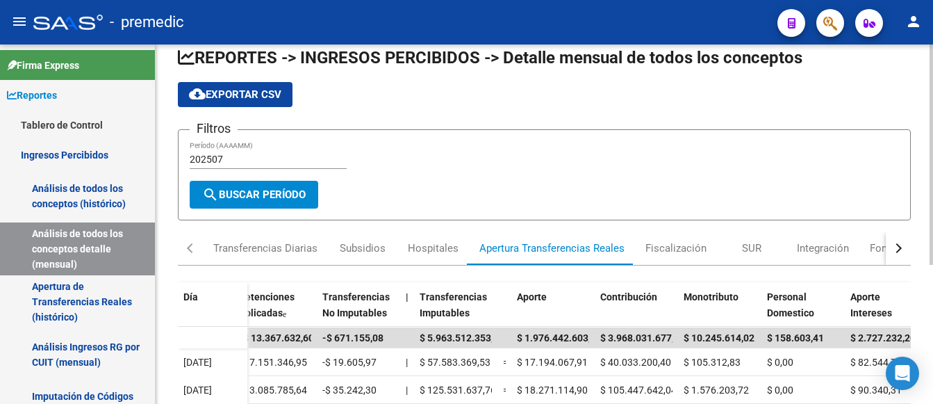
scroll to position [0, 0]
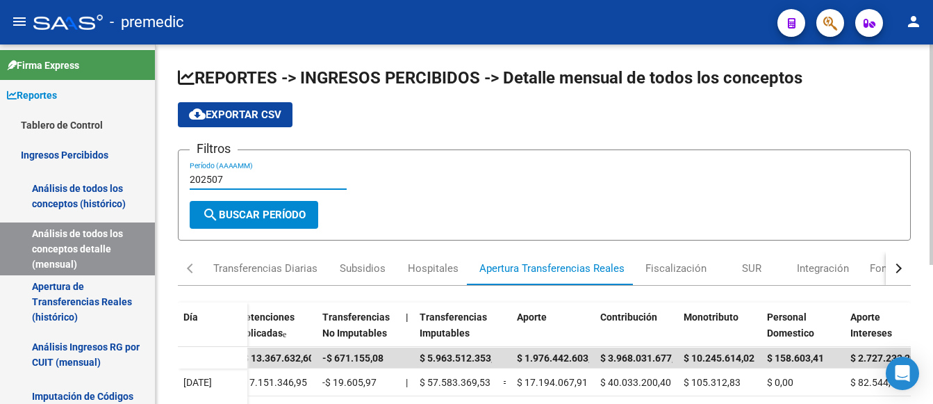
click at [224, 175] on input "202507" at bounding box center [268, 180] width 157 height 12
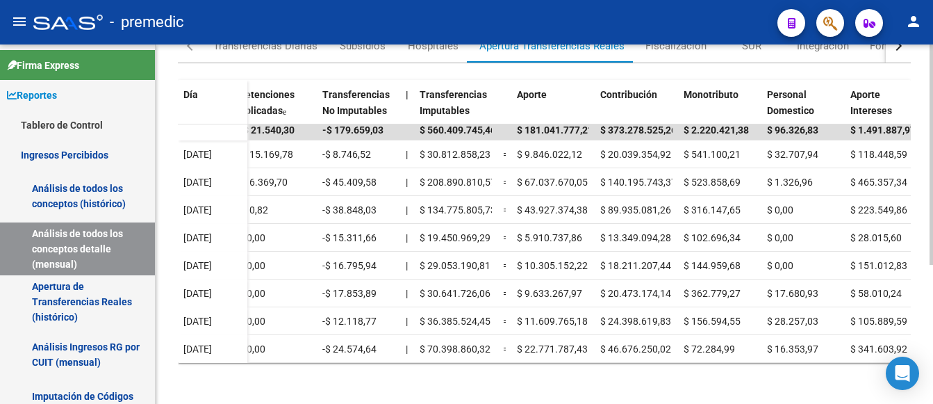
scroll to position [226, 0]
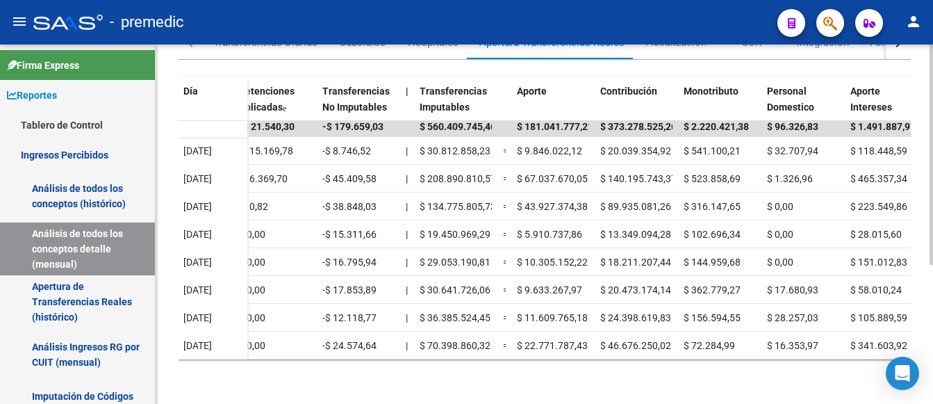
click at [933, 280] on div at bounding box center [931, 293] width 3 height 220
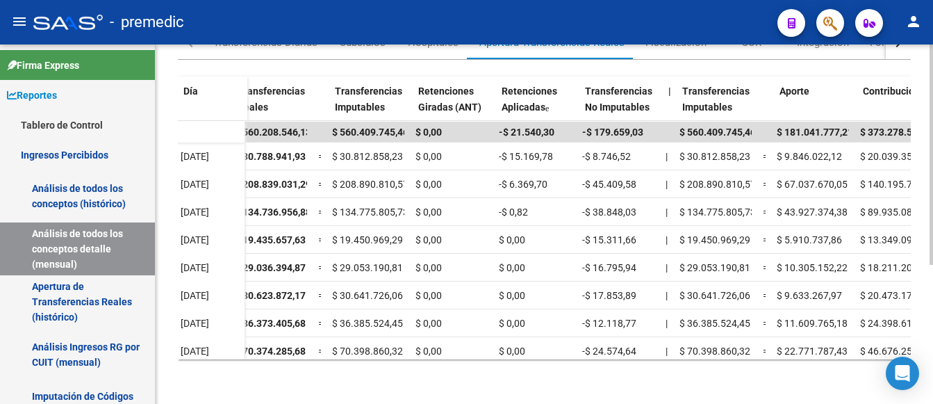
scroll to position [0, 0]
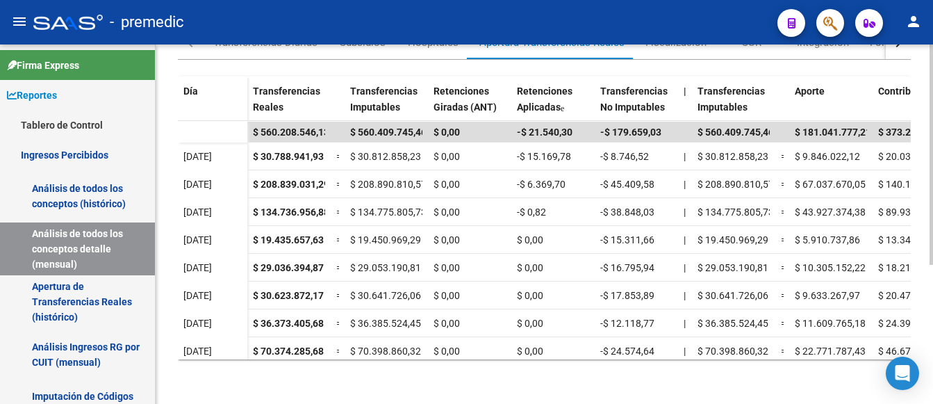
type input "202508"
